Goal: Navigation & Orientation: Find specific page/section

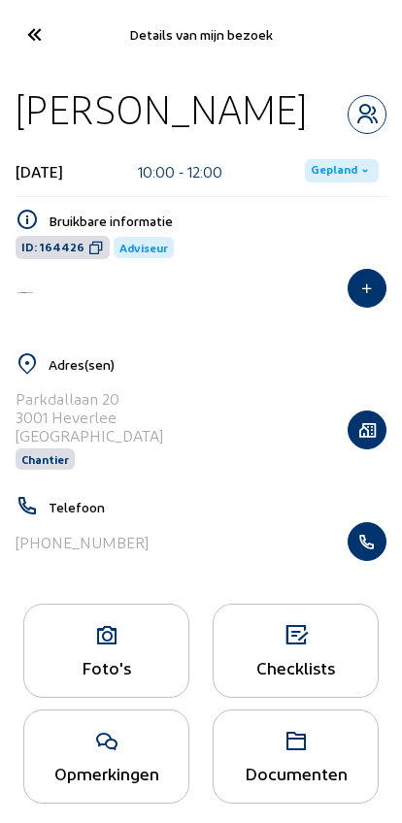
click at [32, 46] on icon at bounding box center [33, 34] width 32 height 34
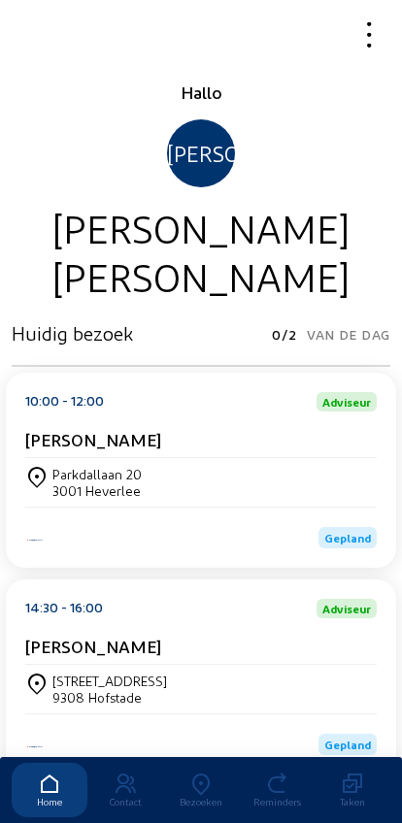
click at [209, 772] on icon at bounding box center [201, 783] width 76 height 23
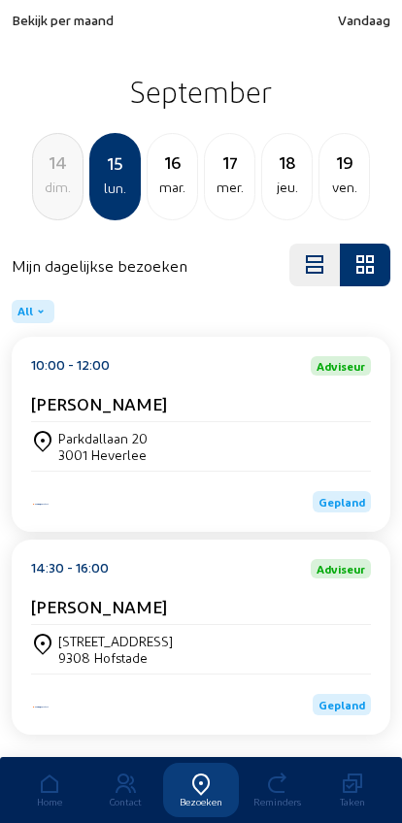
click at [69, 184] on div "dim." at bounding box center [57, 187] width 49 height 23
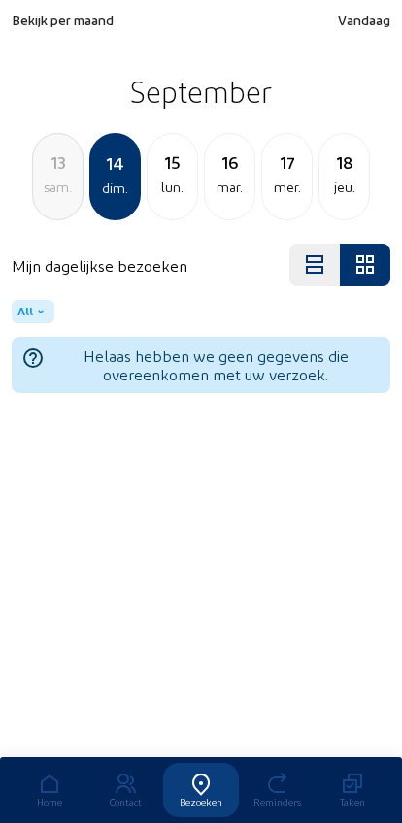
click at [64, 203] on div "13 [PERSON_NAME]." at bounding box center [57, 176] width 51 height 87
click at [58, 191] on div "ven." at bounding box center [57, 187] width 49 height 23
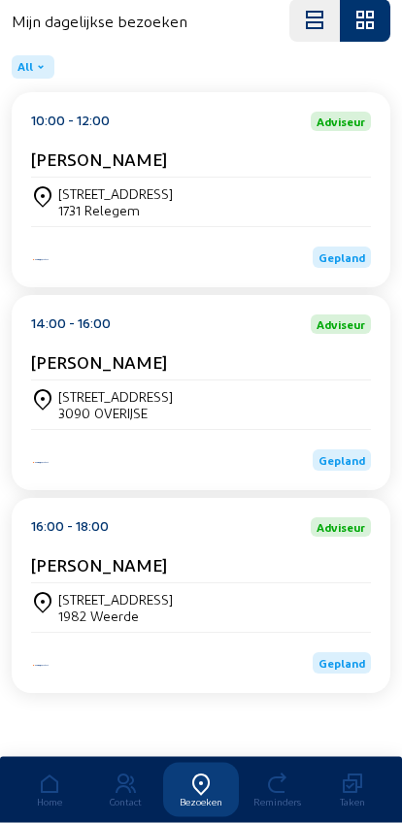
scroll to position [262, 0]
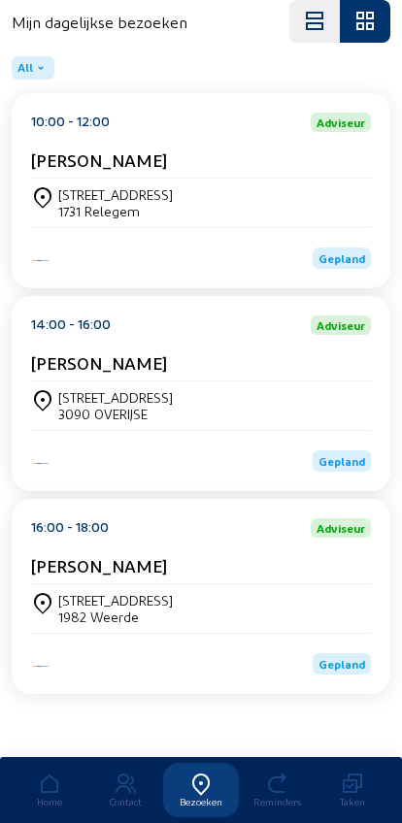
click at [335, 601] on div "[STREET_ADDRESS]" at bounding box center [201, 608] width 340 height 33
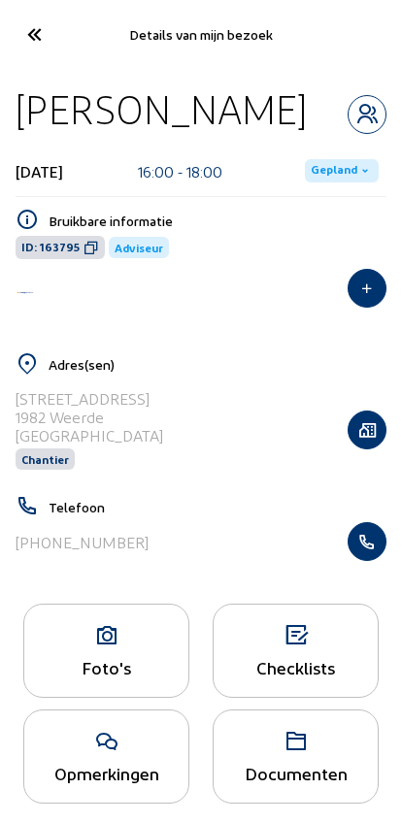
click at [373, 551] on icon "button" at bounding box center [366, 541] width 37 height 19
